Goal: Information Seeking & Learning: Learn about a topic

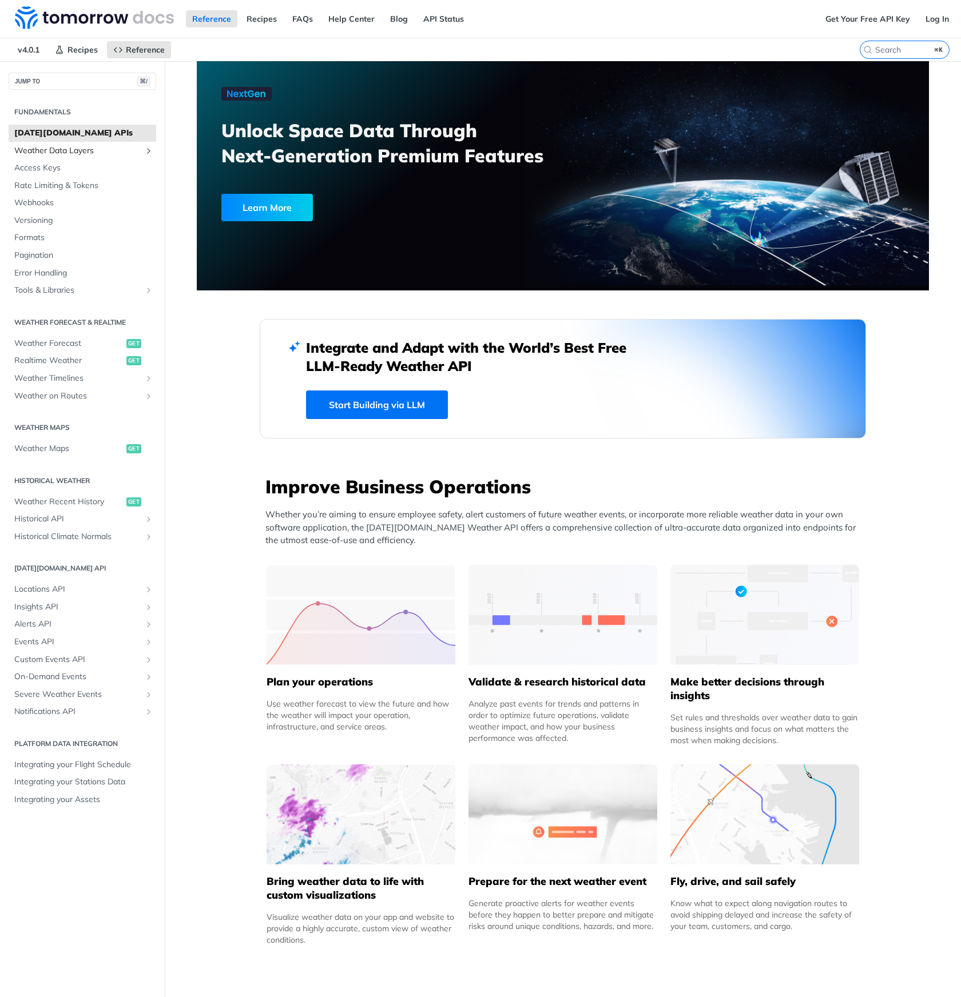
click at [52, 145] on span "Weather Data Layers" at bounding box center [77, 150] width 127 height 11
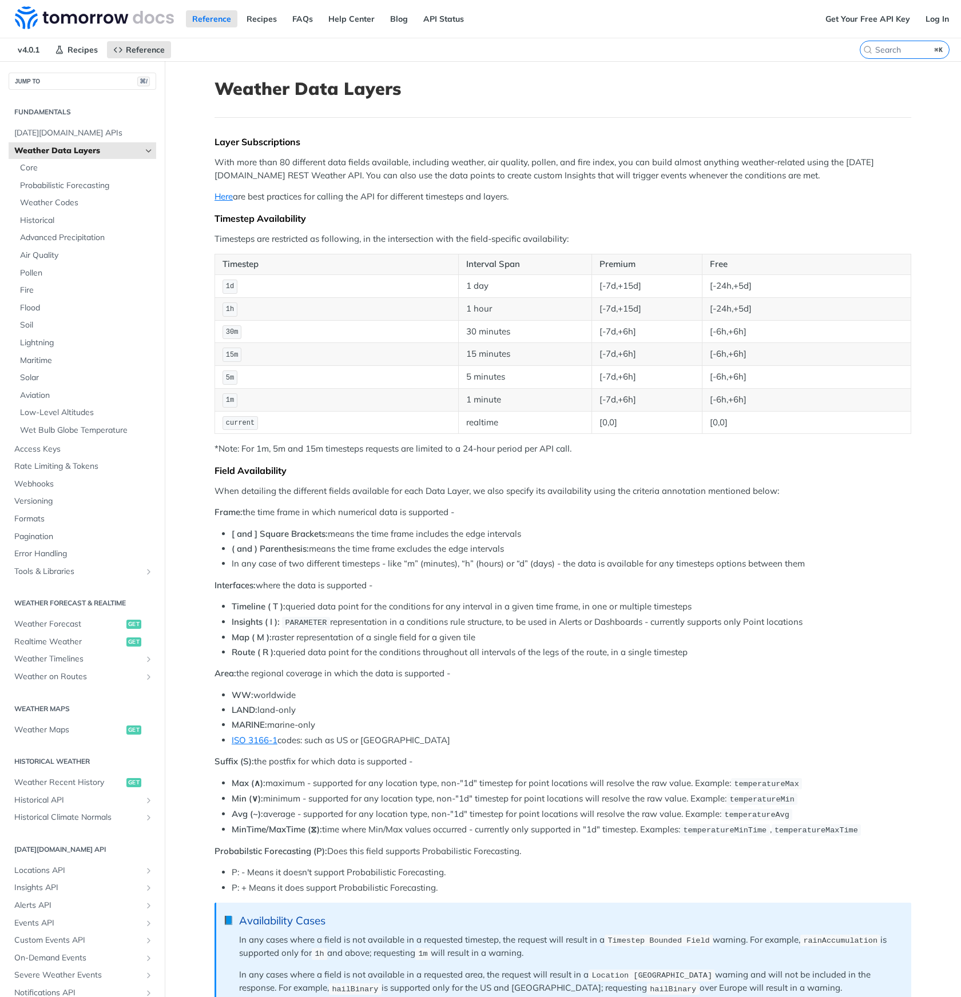
click at [533, 112] on header "Weather Data Layers" at bounding box center [562, 97] width 696 height 39
click at [863, 52] on icon "Search" at bounding box center [867, 49] width 9 height 9
click at [859, 52] on input "⌘K" at bounding box center [890, 50] width 117 height 10
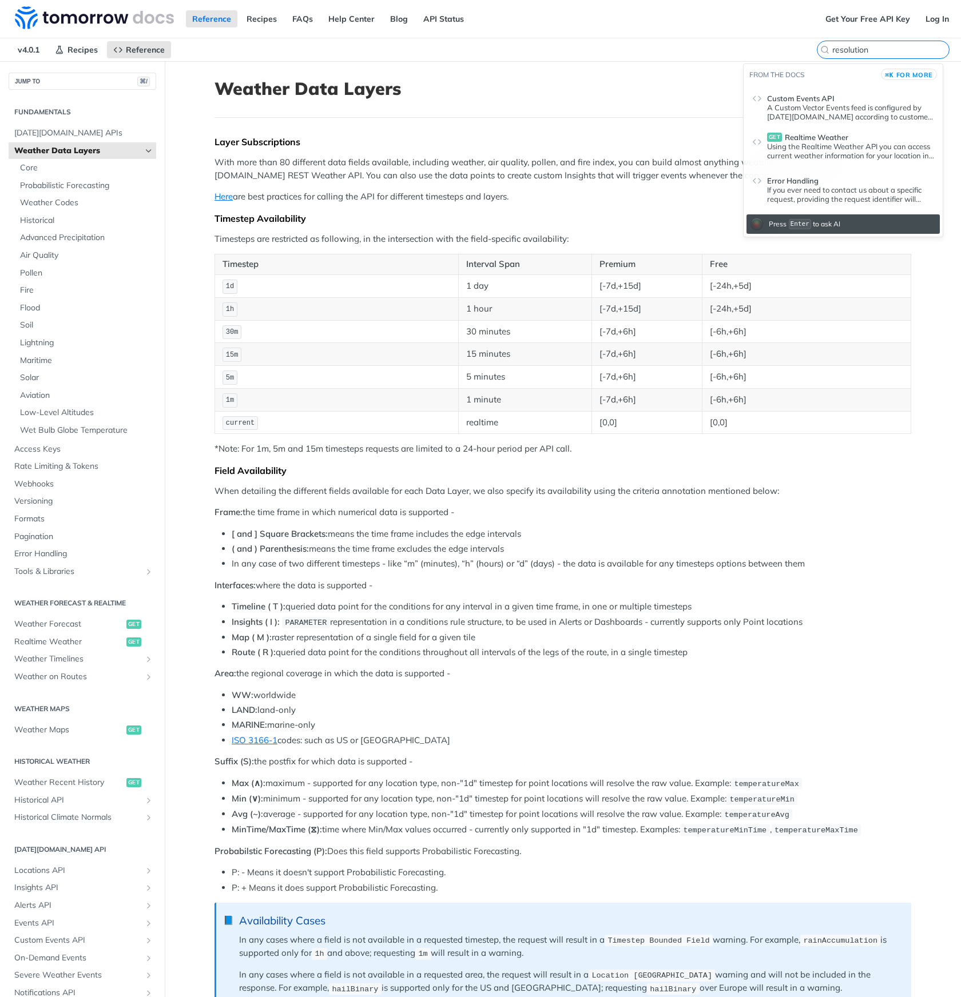
type input "resolution"
click at [864, 150] on p "Using the Realtime Weather API you can access current weather information for y…" at bounding box center [850, 151] width 167 height 18
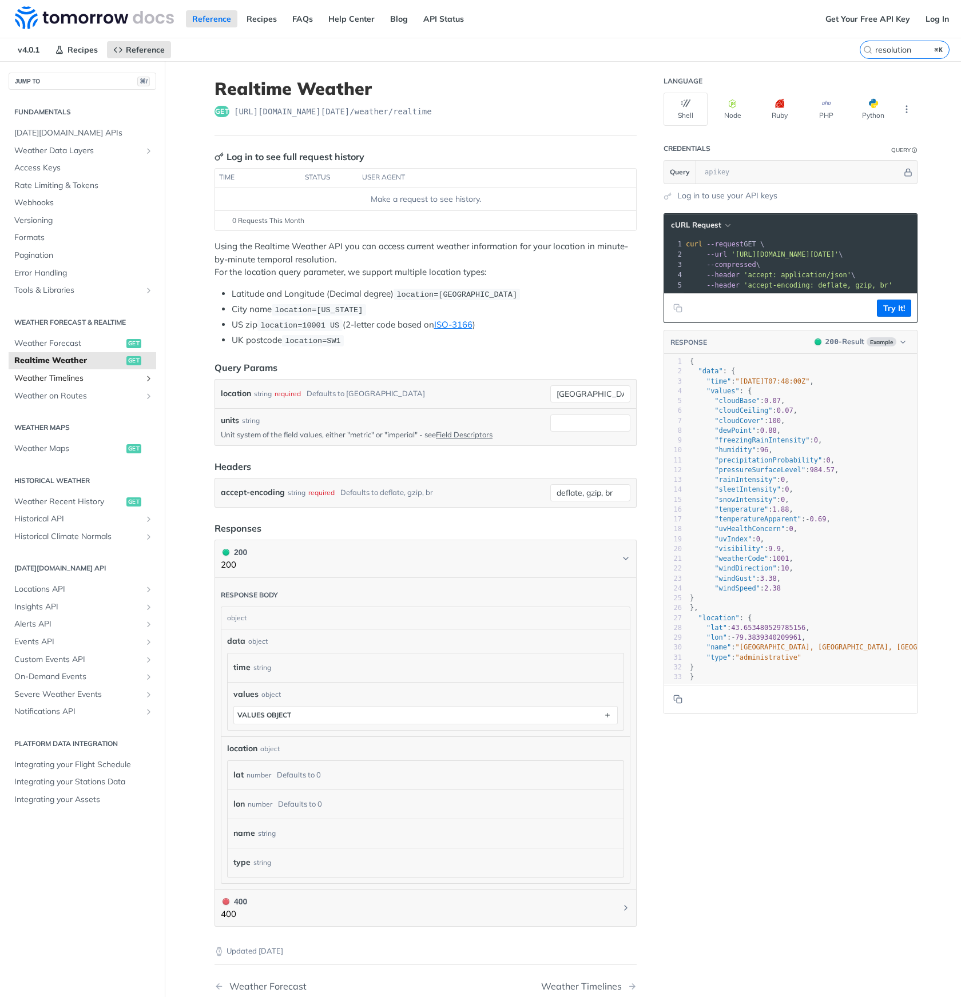
click at [67, 376] on span "Weather Timelines" at bounding box center [77, 378] width 127 height 11
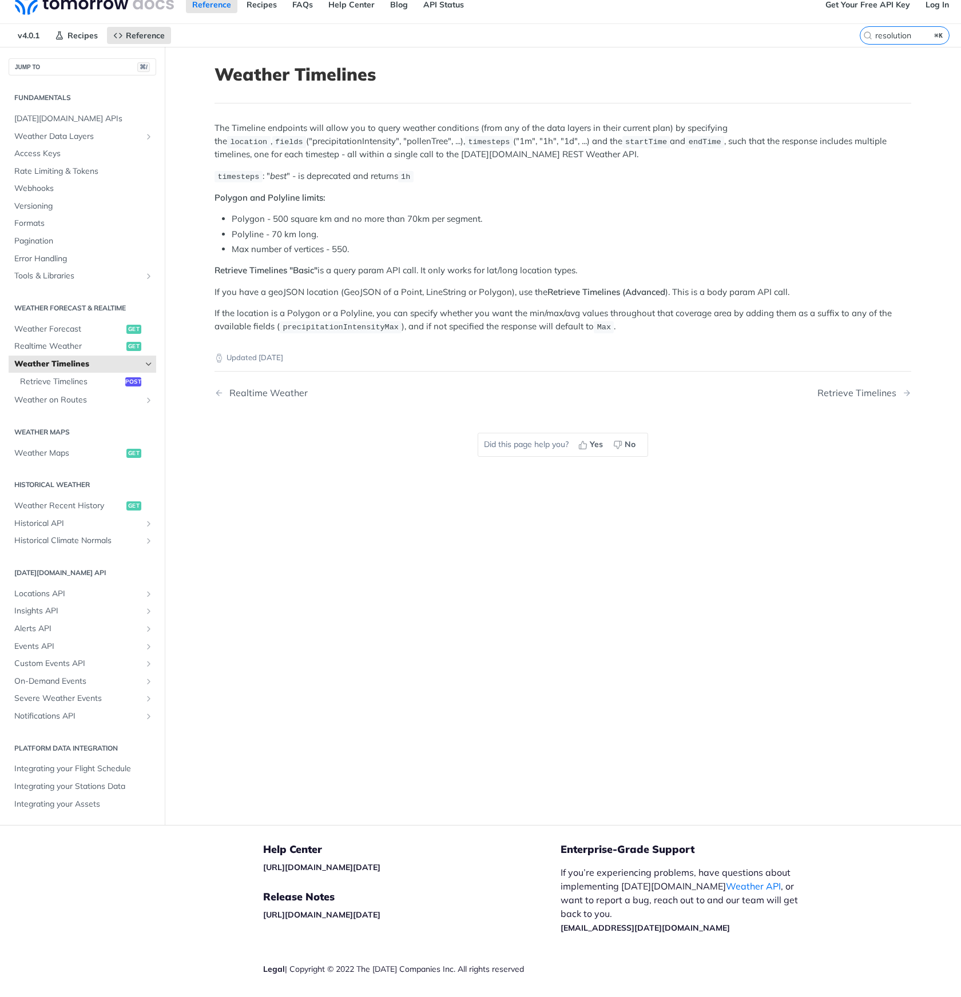
scroll to position [49, 0]
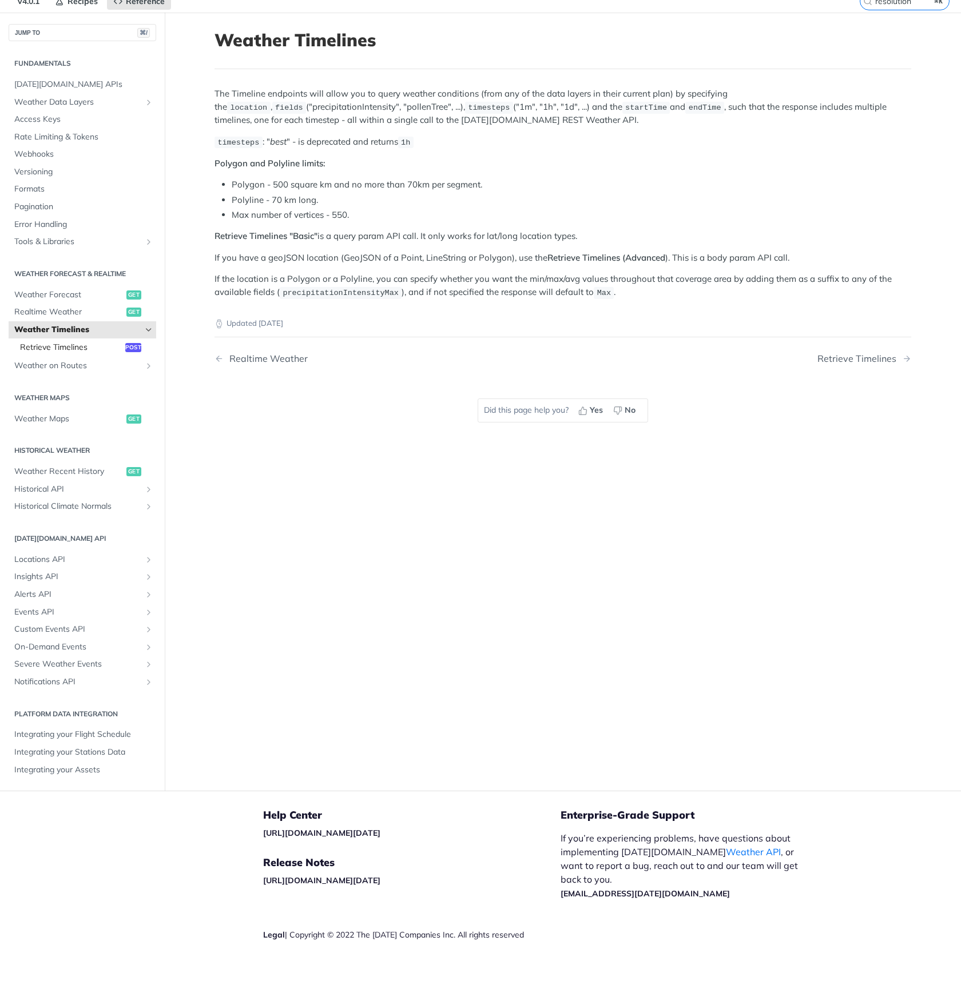
click at [74, 352] on span "Retrieve Timelines" at bounding box center [71, 347] width 102 height 11
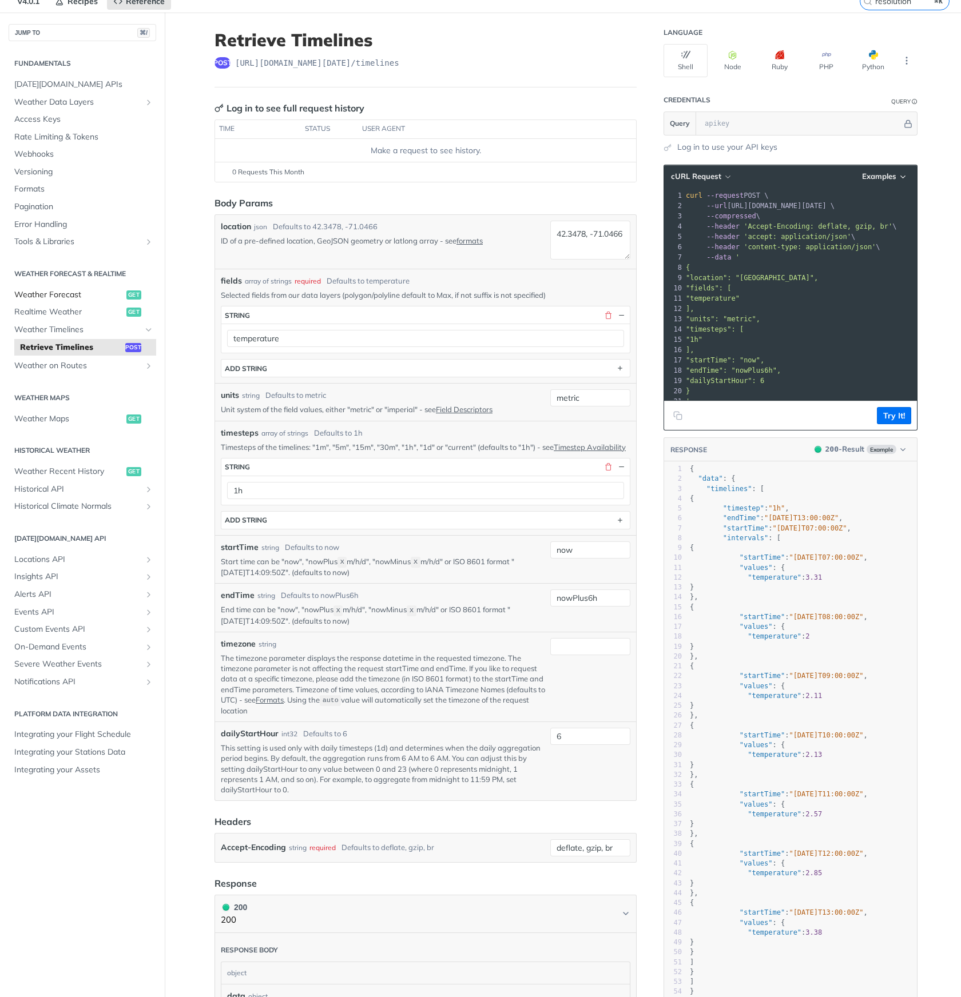
click at [73, 290] on span "Weather Forecast" at bounding box center [68, 294] width 109 height 11
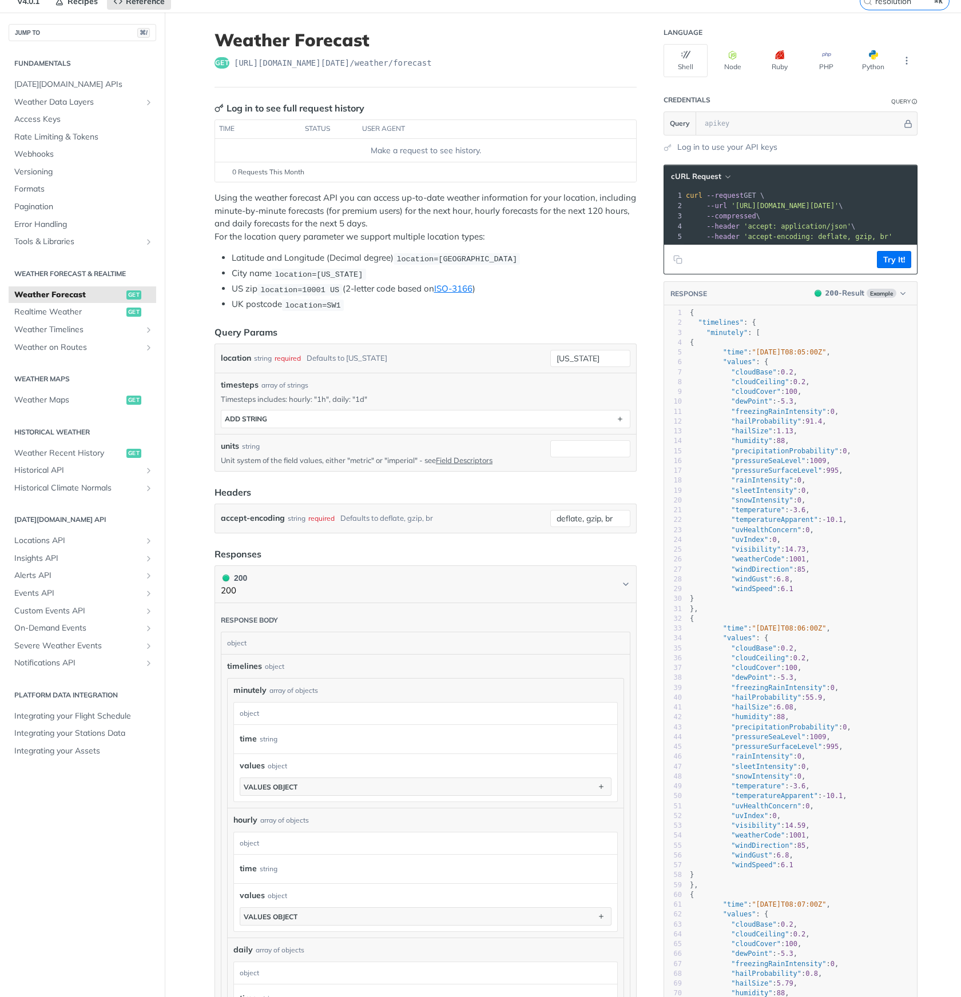
click at [53, 286] on link "Weather Forecast get" at bounding box center [83, 294] width 148 height 17
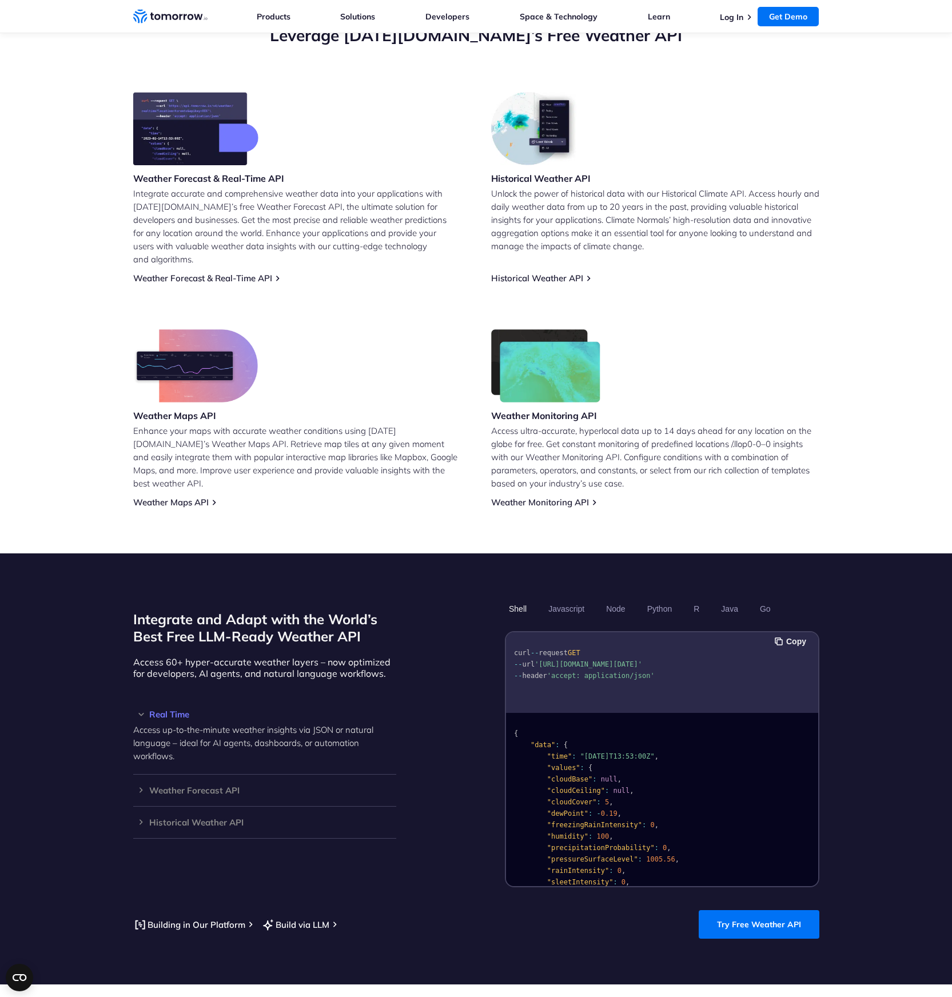
scroll to position [456, 0]
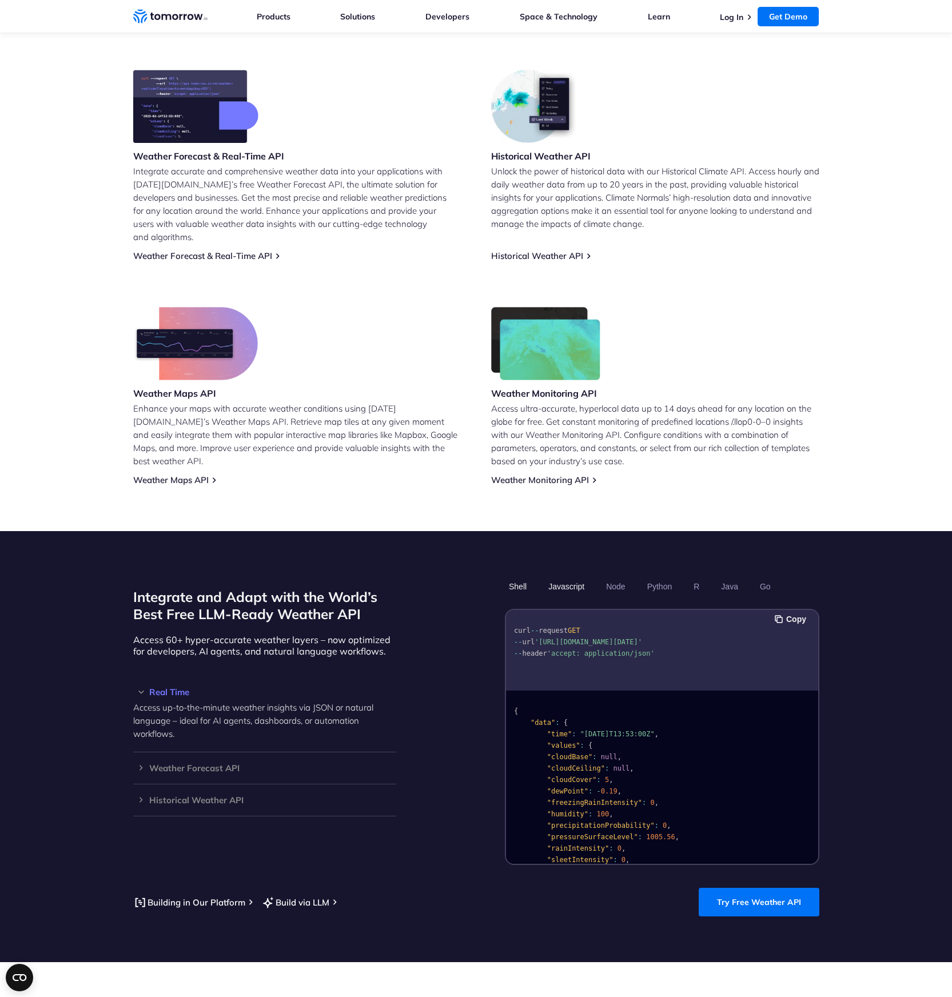
click at [562, 577] on button "Javascript" at bounding box center [566, 586] width 44 height 19
click at [625, 577] on button "Node" at bounding box center [615, 586] width 27 height 19
click at [662, 577] on button "Python" at bounding box center [659, 586] width 33 height 19
click at [220, 775] on div "Weather Forecast API Access ultra-accurate, hyperlocal data up to 14 days in th…" at bounding box center [264, 769] width 263 height 32
click at [225, 773] on h3 "Weather Forecast API" at bounding box center [264, 768] width 263 height 9
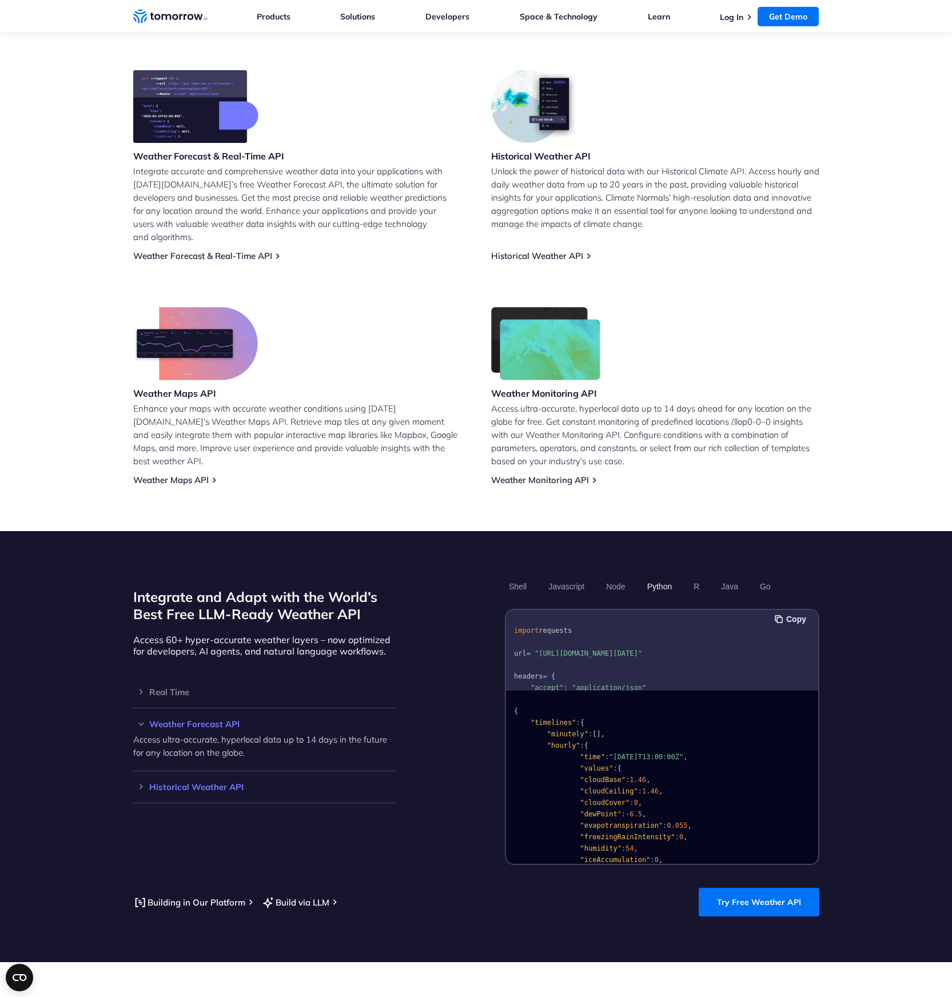
click at [222, 791] on h3 "Historical Weather API" at bounding box center [264, 787] width 263 height 9
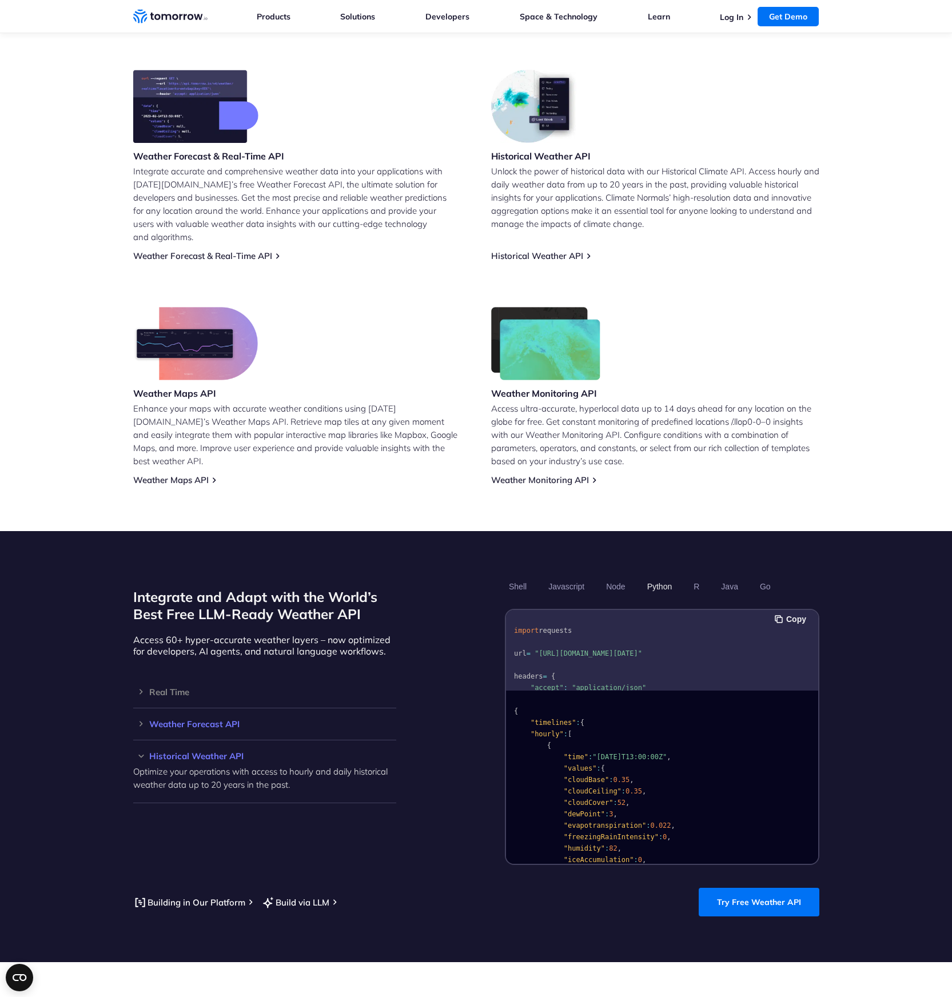
click at [221, 728] on h3 "Weather Forecast API" at bounding box center [264, 724] width 263 height 9
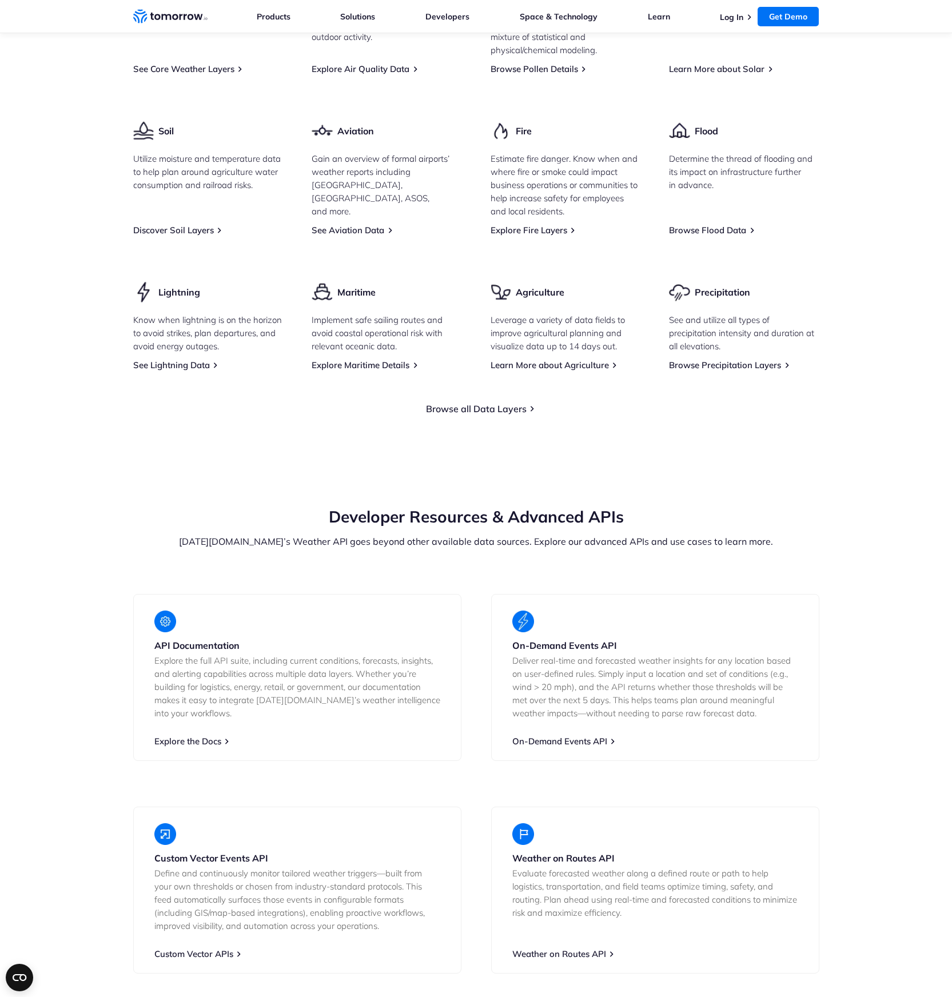
scroll to position [2658, 0]
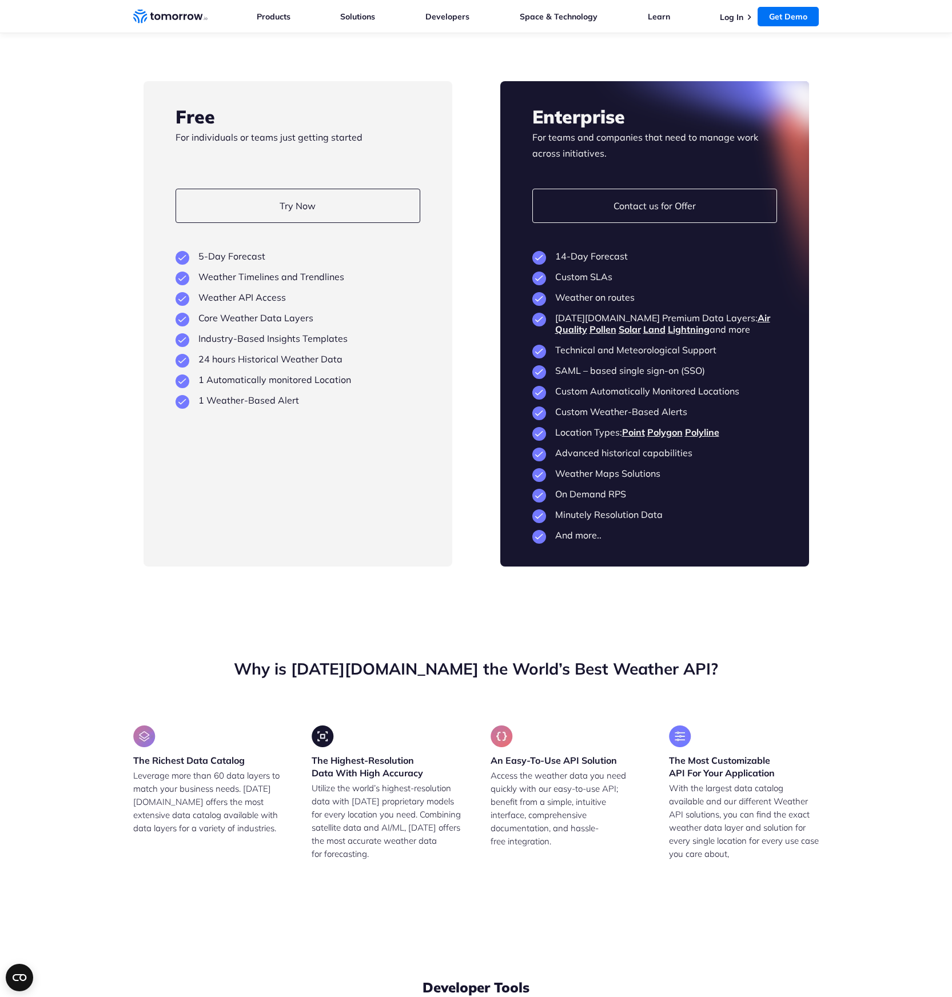
click at [311, 877] on section "Why is Tomorrow.io the World’s Best Weather API? The Richest Data Catalog Lever…" at bounding box center [476, 772] width 952 height 320
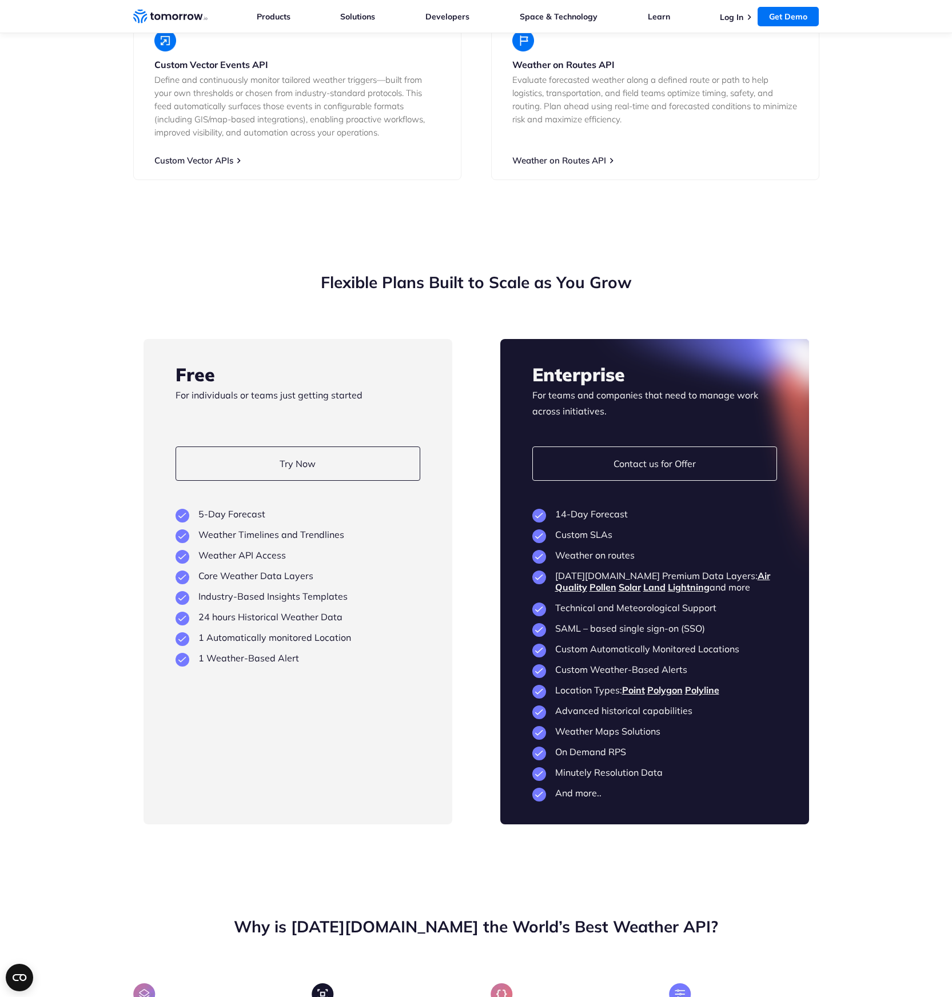
scroll to position [2669, 0]
